Goal: Task Accomplishment & Management: Use online tool/utility

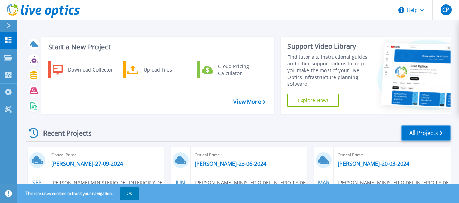
click at [425, 134] on link "All Projects" at bounding box center [425, 133] width 49 height 15
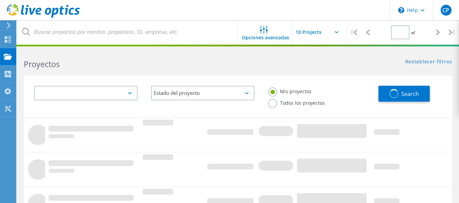
type input "1"
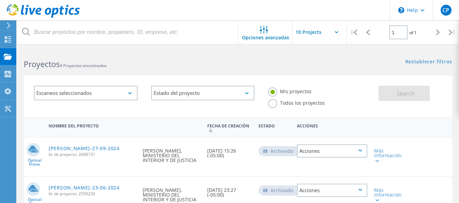
click at [126, 92] on div "Escaneos seleccionados" at bounding box center [86, 93] width 104 height 15
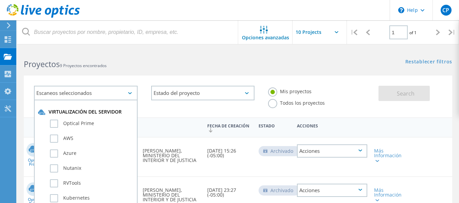
click at [126, 92] on div "Escaneos seleccionados" at bounding box center [86, 93] width 104 height 15
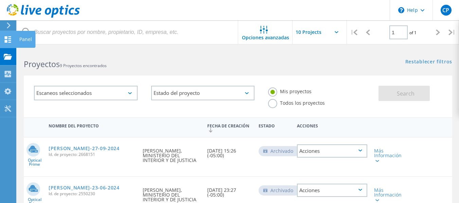
click at [8, 42] on icon at bounding box center [8, 39] width 8 height 6
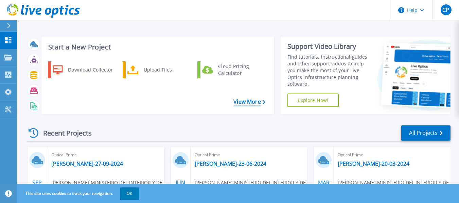
click at [254, 103] on link "View More" at bounding box center [249, 102] width 32 height 6
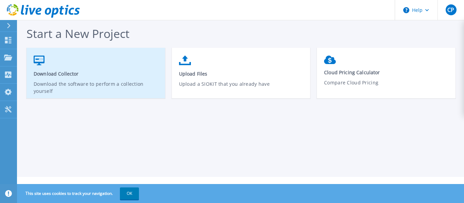
click at [67, 73] on span "Download Collector" at bounding box center [96, 74] width 125 height 6
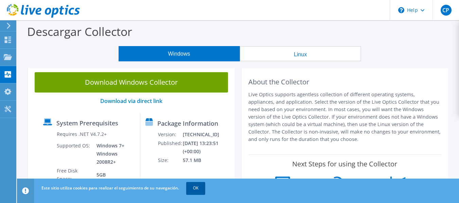
click at [199, 190] on link "OK" at bounding box center [195, 188] width 19 height 12
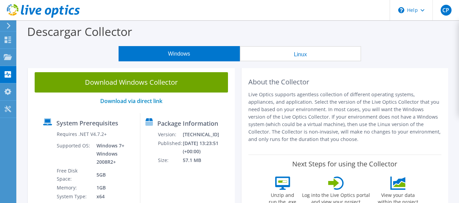
drag, startPoint x: 78, startPoint y: 13, endPoint x: 28, endPoint y: 10, distance: 50.0
click at [28, 10] on header "CP Usuario final [PERSON_NAME] [PERSON_NAME][EMAIL_ADDRESS][PERSON_NAME][DOMAIN…" at bounding box center [229, 10] width 459 height 20
click at [453, 9] on div "CP" at bounding box center [445, 10] width 26 height 20
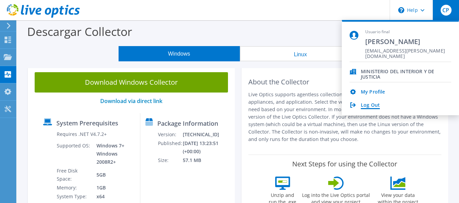
click at [366, 107] on link "Log Out" at bounding box center [370, 106] width 19 height 6
